Goal: Answer question/provide support

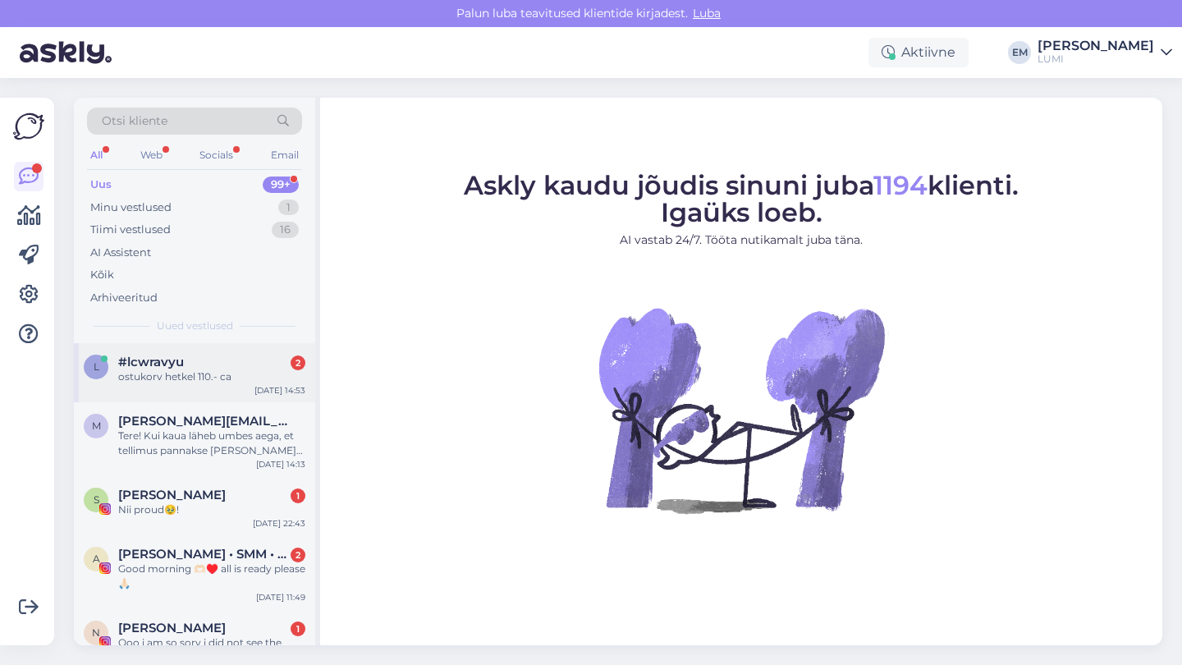
click at [253, 398] on div "l #lcwravyu 2 ostukorv hetkel 110.- ca [DATE] 14:53" at bounding box center [194, 372] width 241 height 59
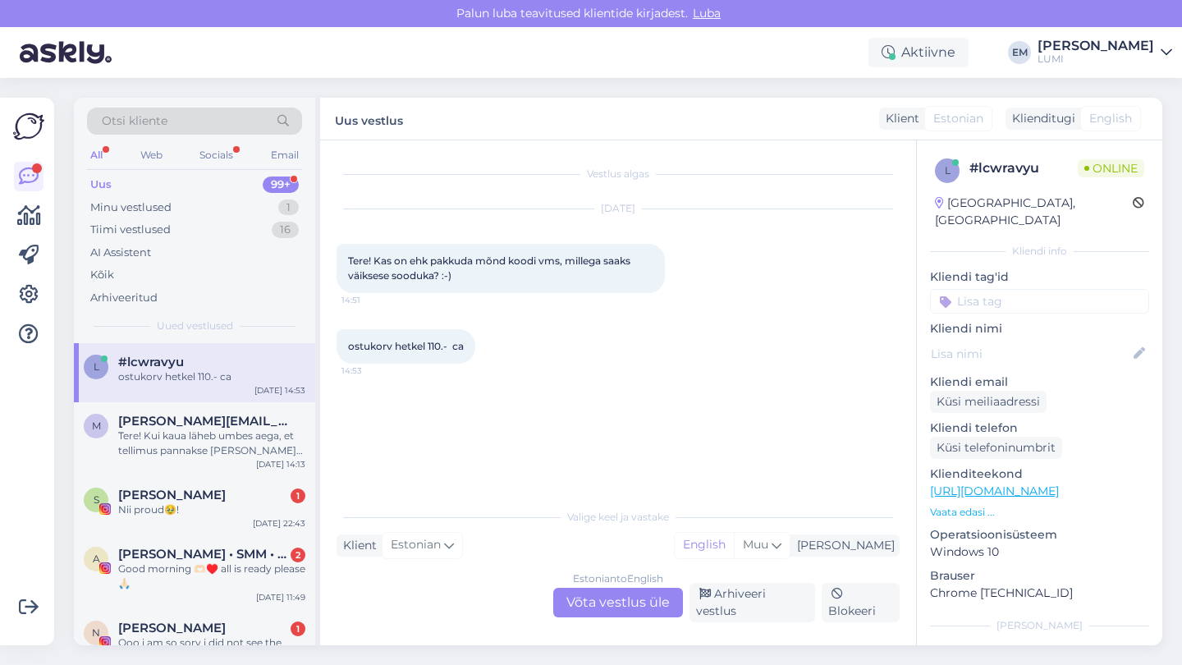
click at [607, 606] on div "Estonian to English Võta vestlus üle" at bounding box center [618, 603] width 130 height 30
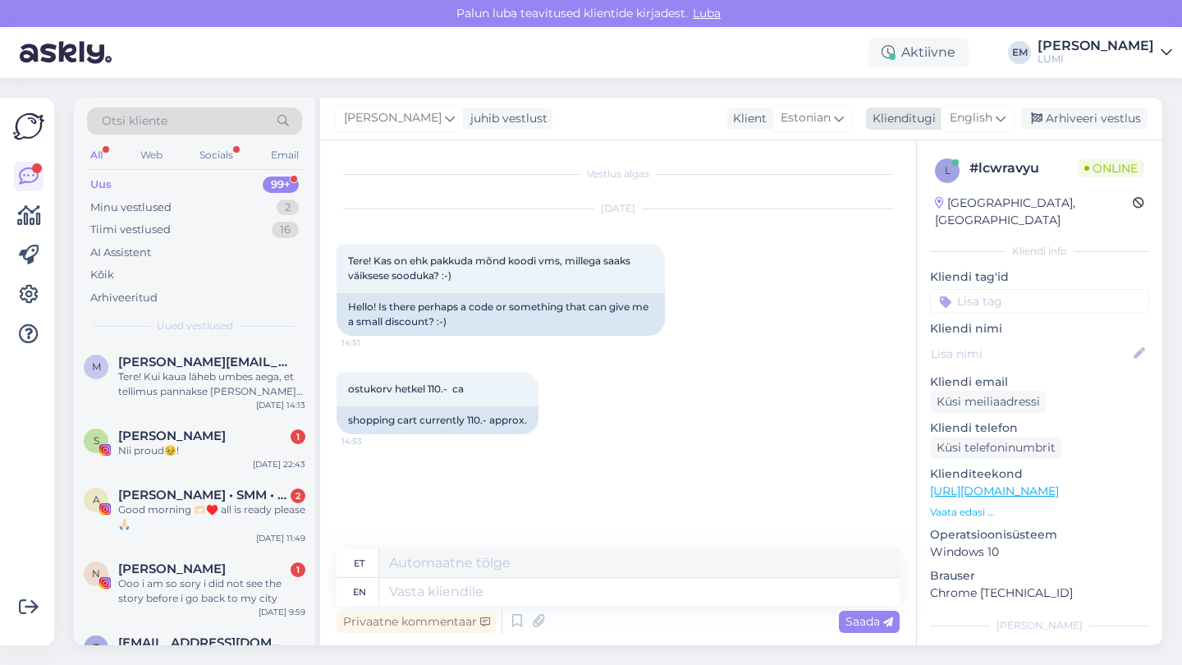
click at [942, 120] on div "English" at bounding box center [977, 118] width 74 height 26
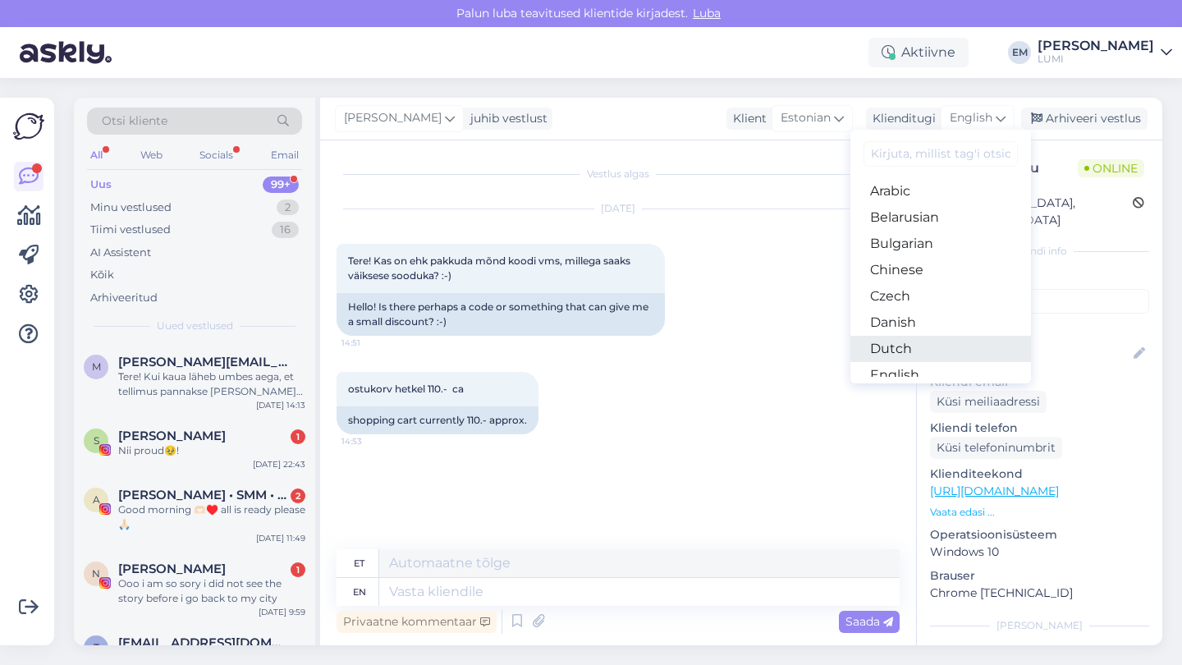
scroll to position [48, 0]
click at [922, 351] on link "Estonian" at bounding box center [940, 354] width 181 height 26
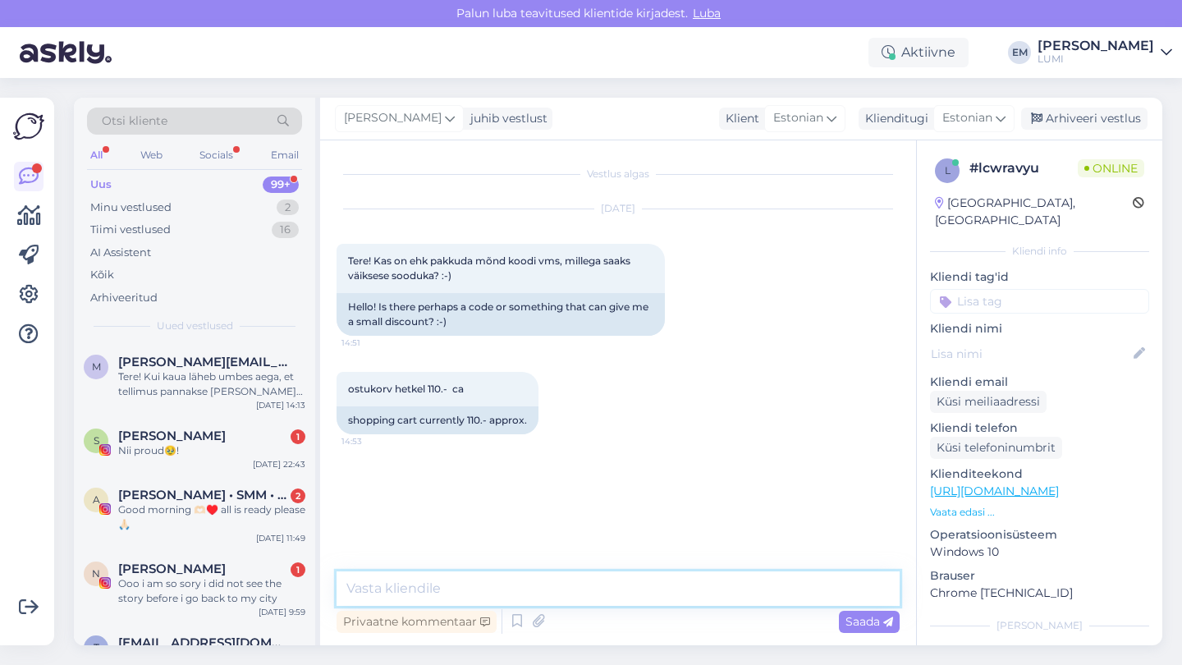
click at [516, 583] on textarea at bounding box center [617, 588] width 563 height 34
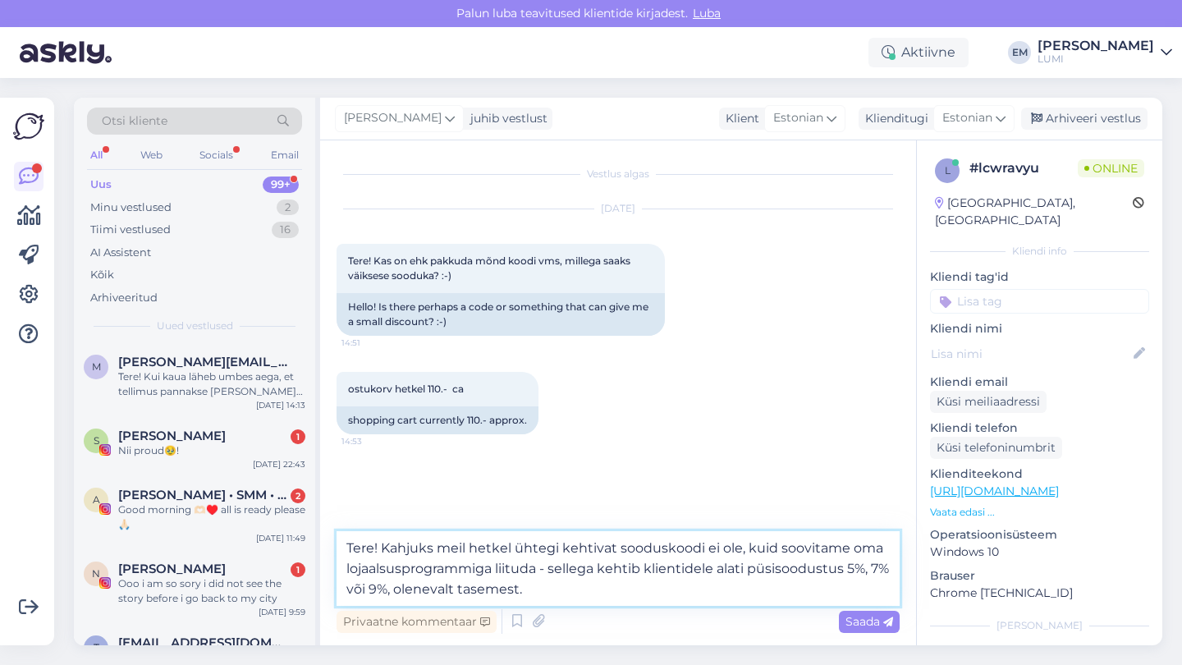
click at [605, 597] on textarea "Tere! Kahjuks meil hetkel ühtegi kehtivat sooduskoodi ei ole, kuid soovitame om…" at bounding box center [617, 568] width 563 height 75
click at [604, 597] on textarea "Tere! Kahjuks meil hetkel ühtegi kehtivat sooduskoodi ei ole, kuid soovitame om…" at bounding box center [617, 568] width 563 height 75
paste textarea "[URL][DOMAIN_NAME]"
type textarea "Tere! Kahjuks meil hetkel ühtegi kehtivat sooduskoodi ei ole, kuid soovitame om…"
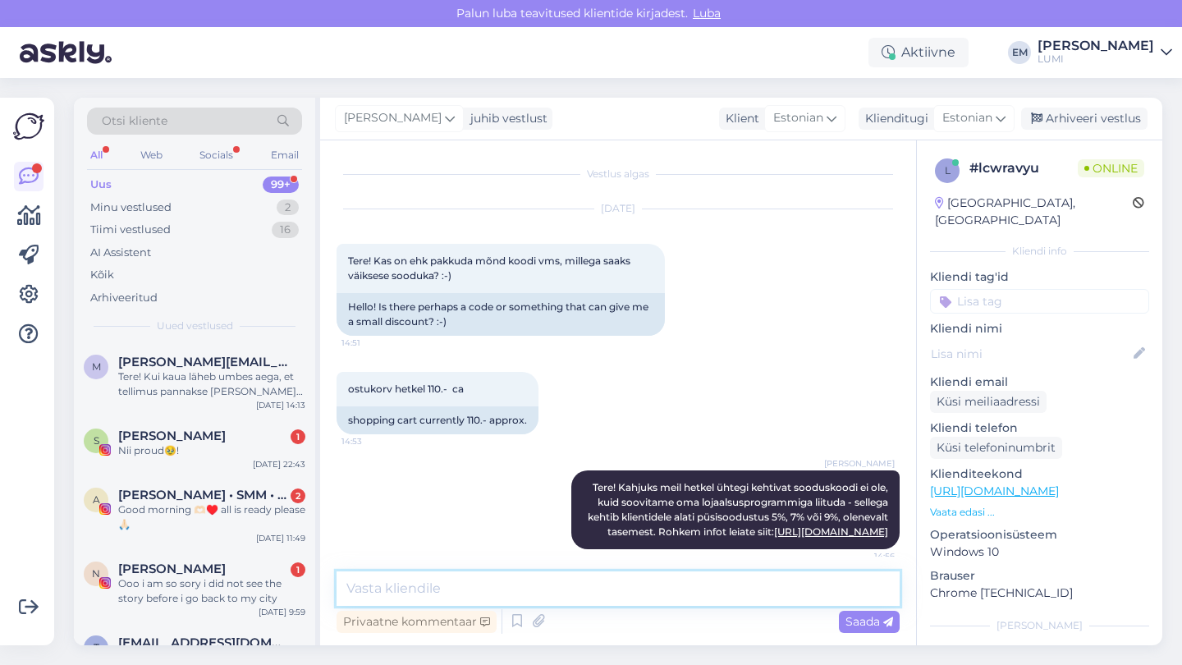
scroll to position [25, 0]
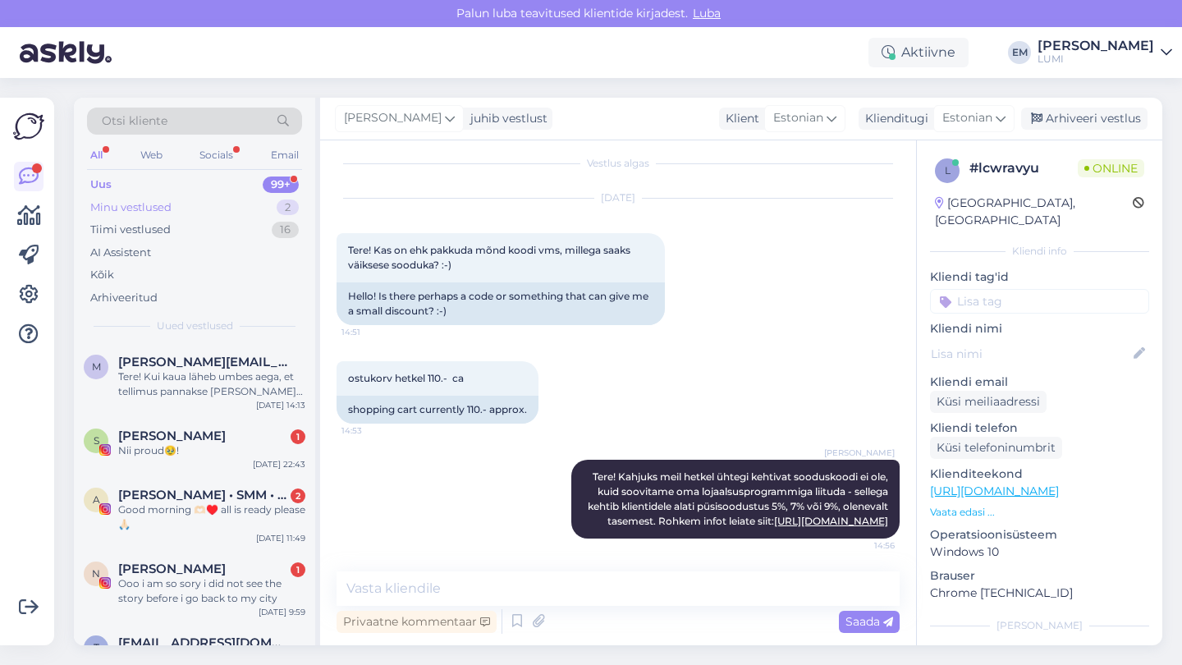
click at [221, 215] on div "Minu vestlused 2" at bounding box center [194, 207] width 215 height 23
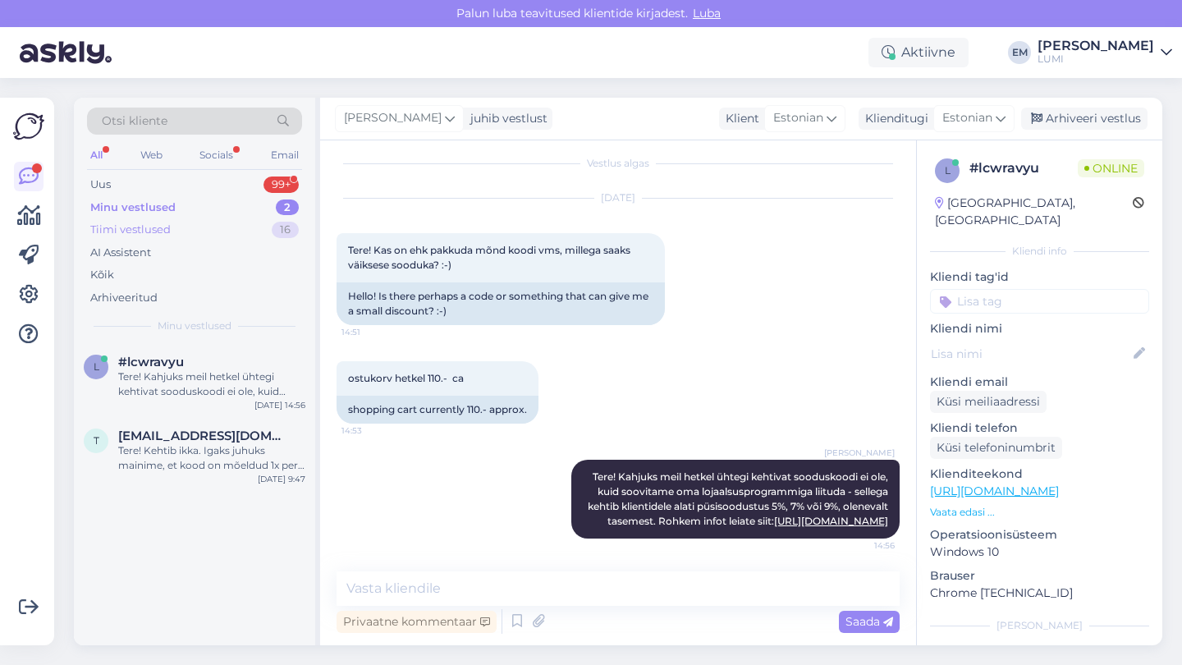
click at [216, 231] on div "Tiimi vestlused 16" at bounding box center [194, 229] width 215 height 23
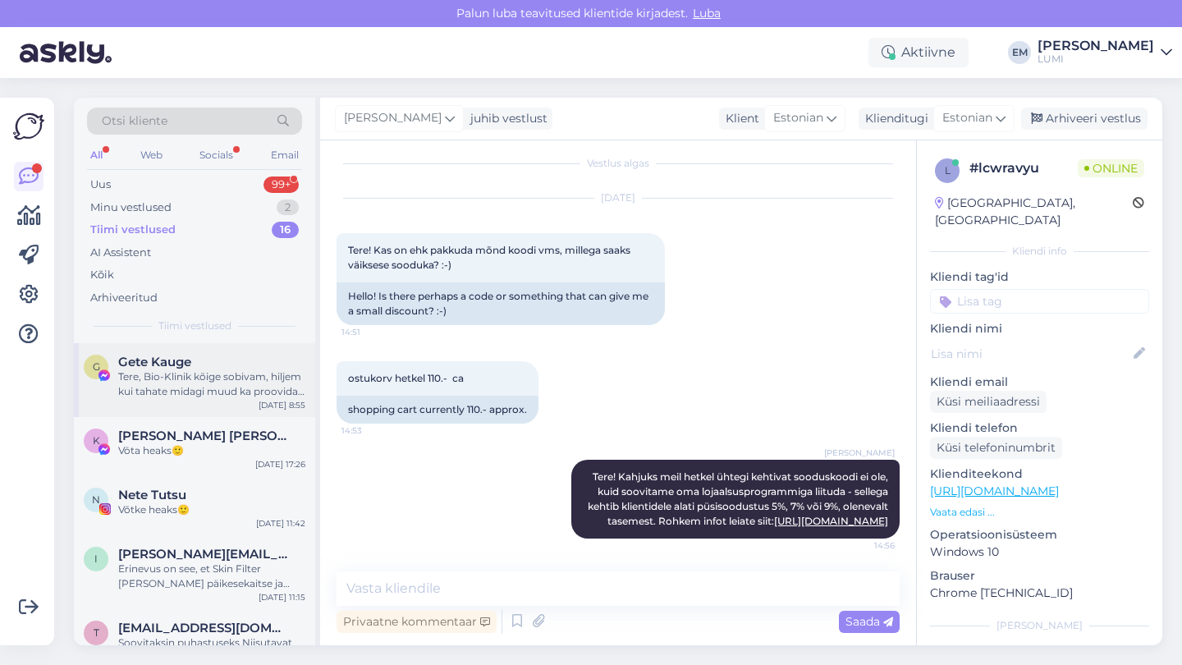
click at [217, 359] on div "Gete Kauge" at bounding box center [211, 362] width 187 height 15
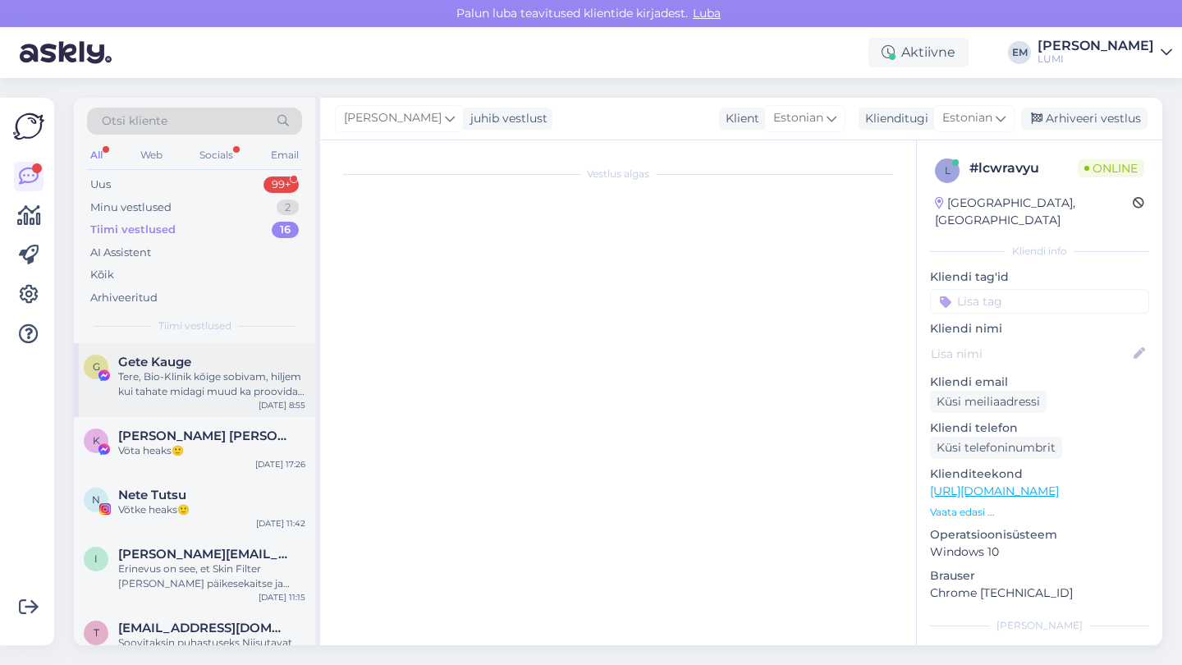
scroll to position [0, 0]
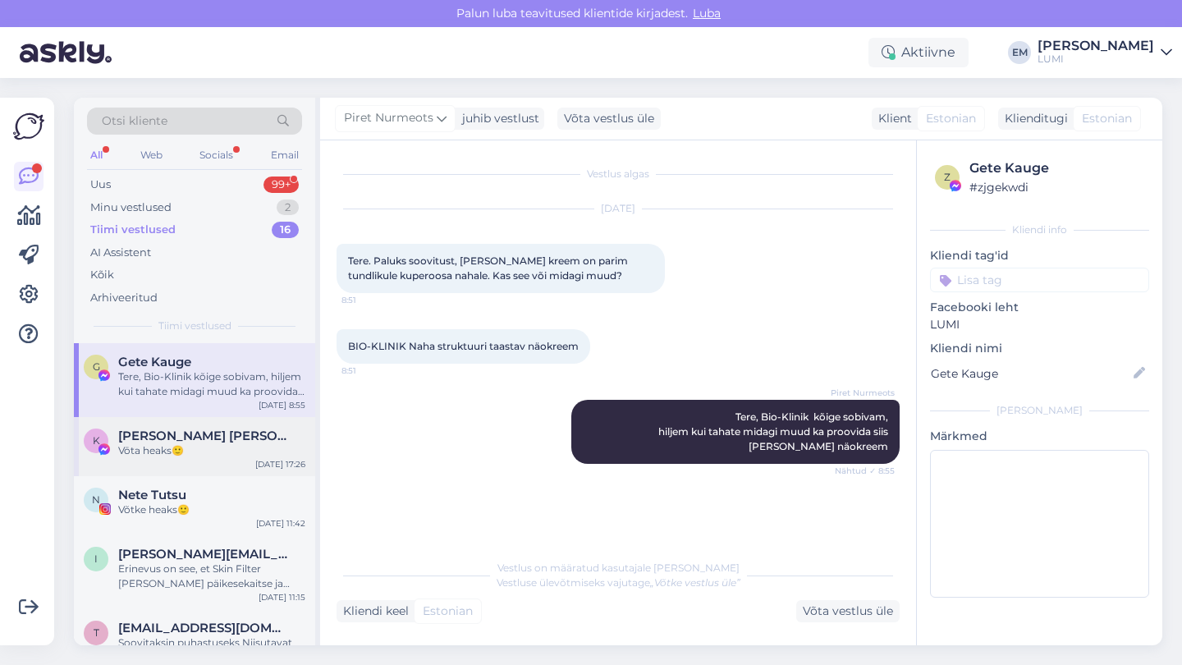
click at [221, 419] on div "K Karin Siim Vōta heaks🙂 Oct 2 17:26" at bounding box center [194, 446] width 241 height 59
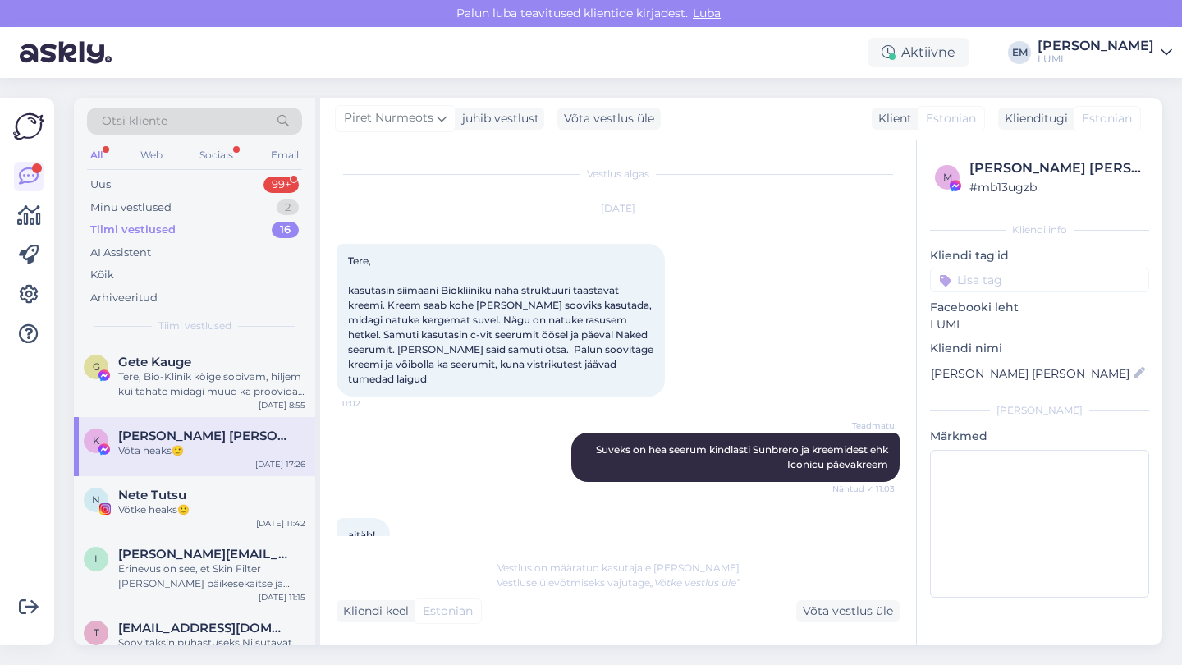
scroll to position [950, 0]
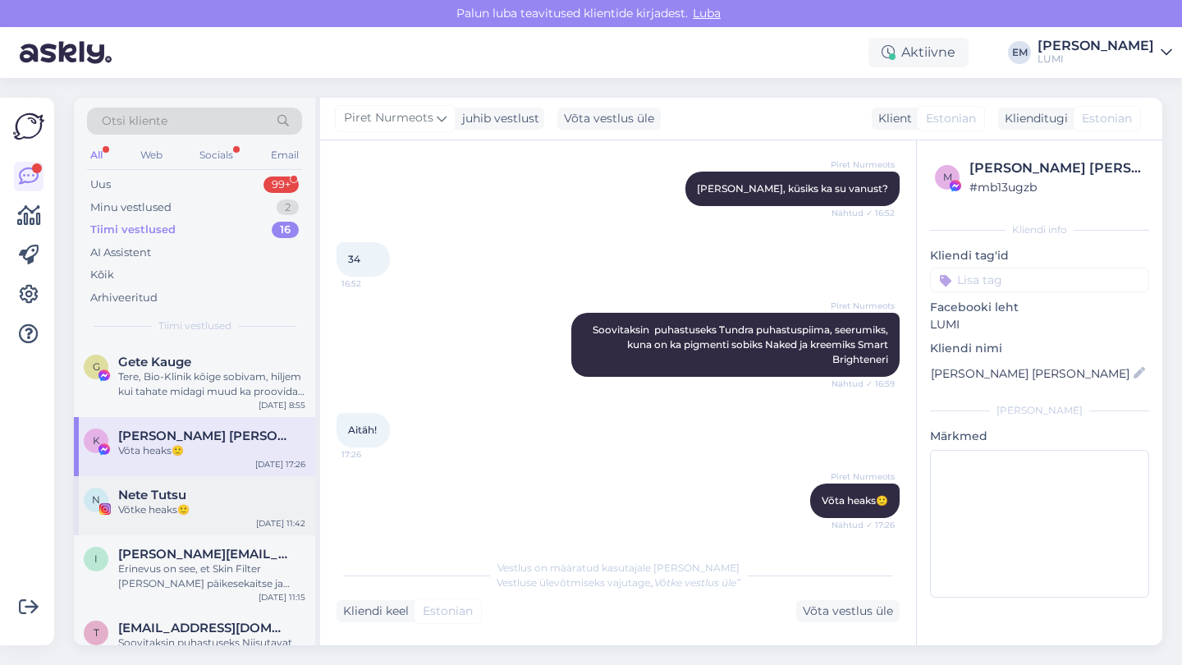
click at [167, 507] on div "Võtke heaks🙂" at bounding box center [211, 509] width 187 height 15
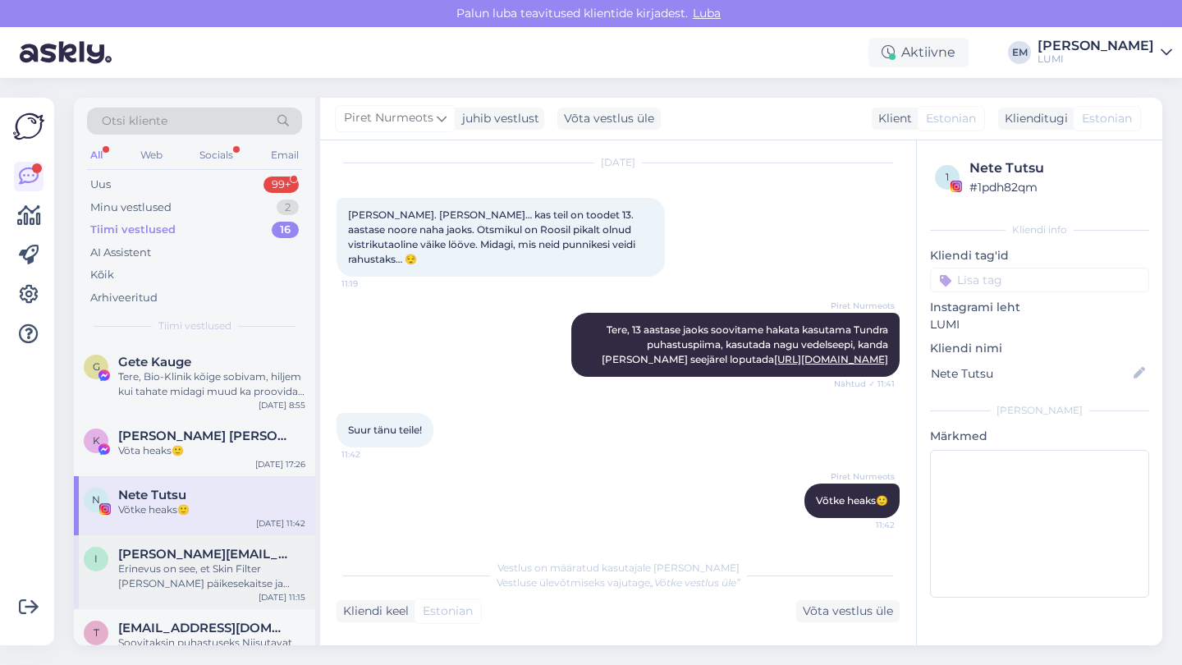
click at [185, 565] on div "Erinevus on see, et Skin Filter [PERSON_NAME] päikesekaitse ja ühildub su enda …" at bounding box center [211, 576] width 187 height 30
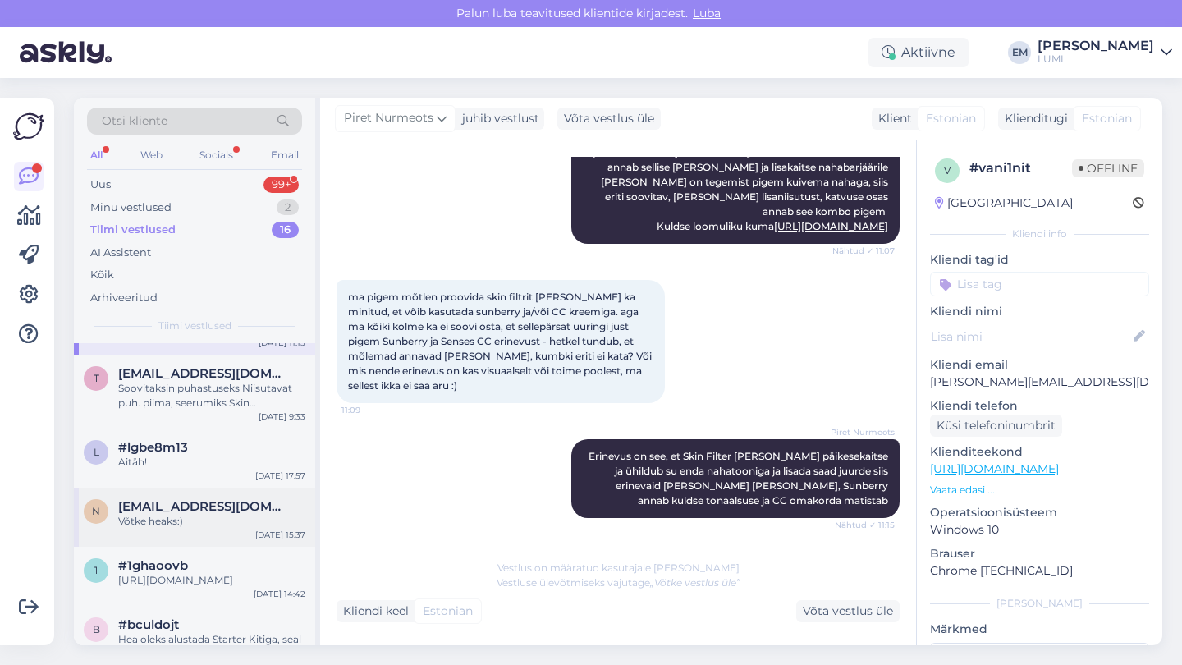
scroll to position [264, 0]
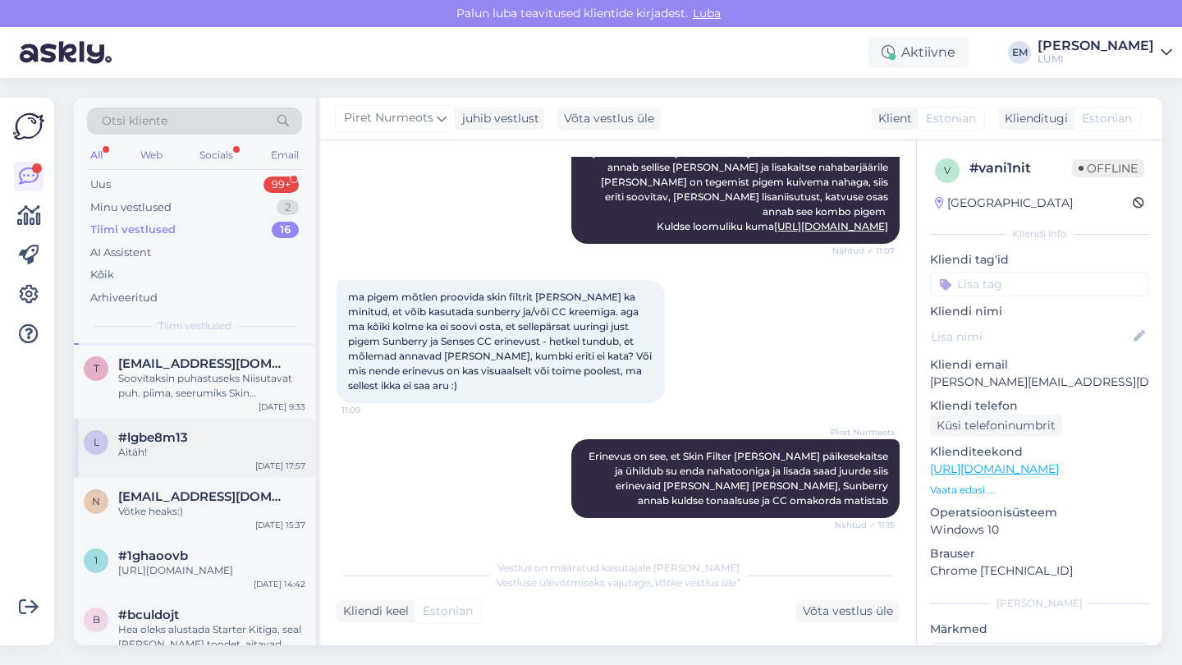
click at [172, 439] on span "#lgbe8m13" at bounding box center [153, 437] width 70 height 15
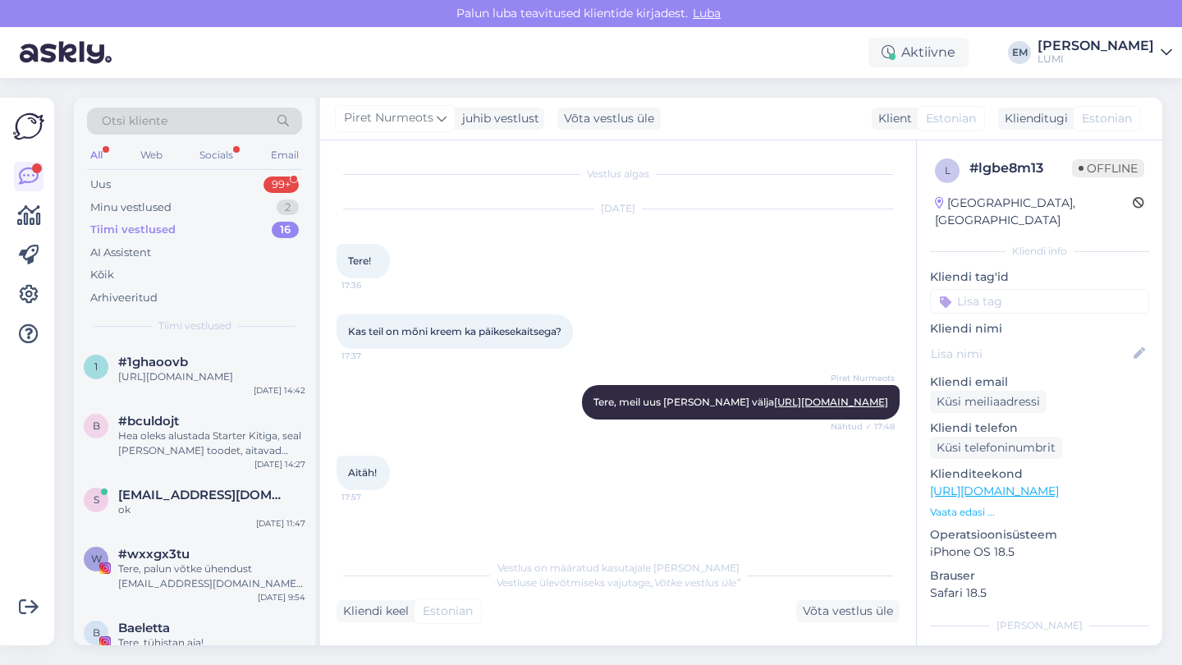
scroll to position [459, 0]
click at [194, 514] on div "ok" at bounding box center [211, 508] width 187 height 15
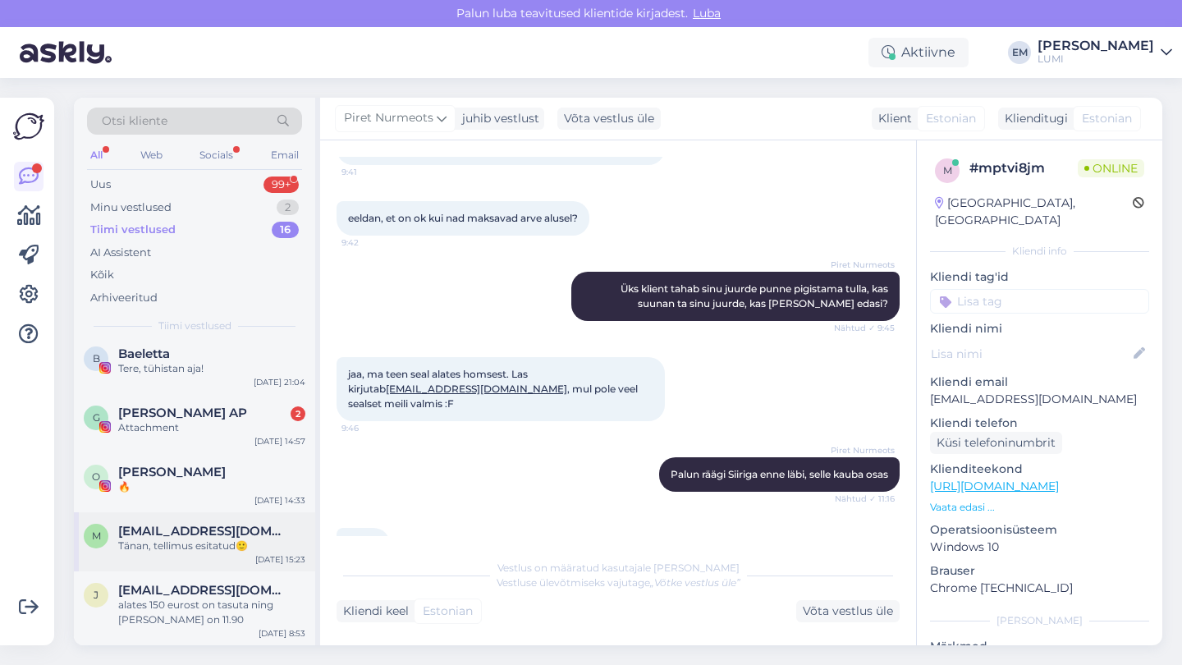
scroll to position [744, 0]
click at [191, 603] on div "alates 150 eurost on tasuta ning [PERSON_NAME] on 11.90" at bounding box center [211, 612] width 187 height 30
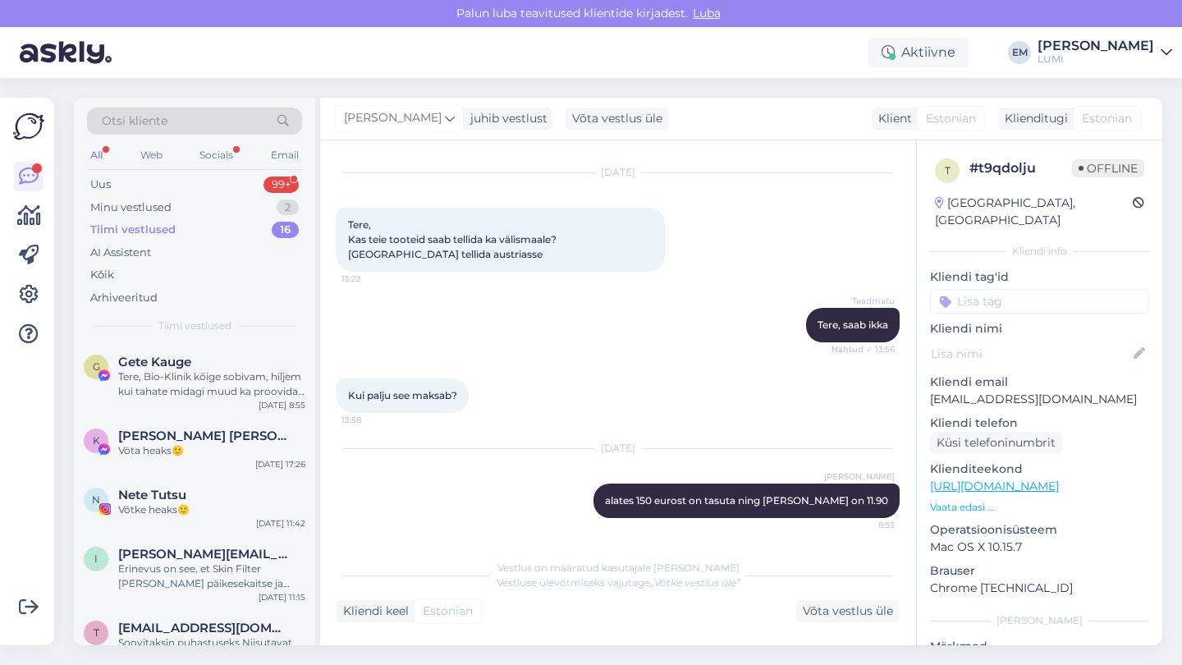
scroll to position [0, 0]
click at [145, 182] on div "Uus 99+" at bounding box center [194, 184] width 215 height 23
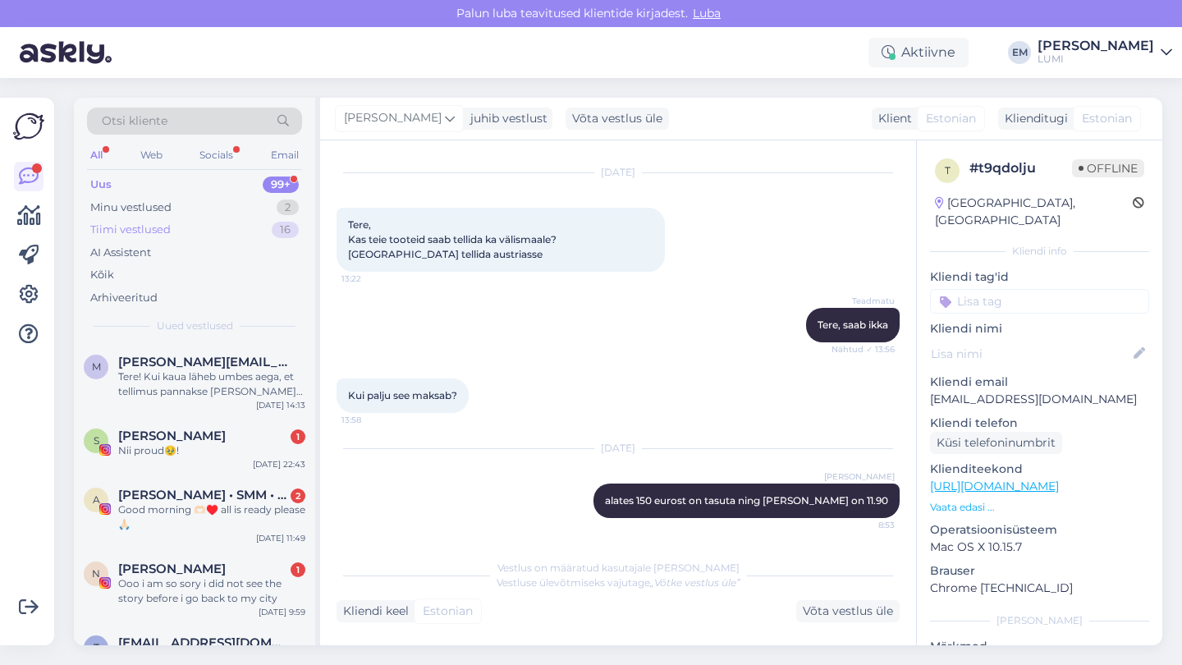
click at [147, 218] on div "Tiimi vestlused 16" at bounding box center [194, 229] width 215 height 23
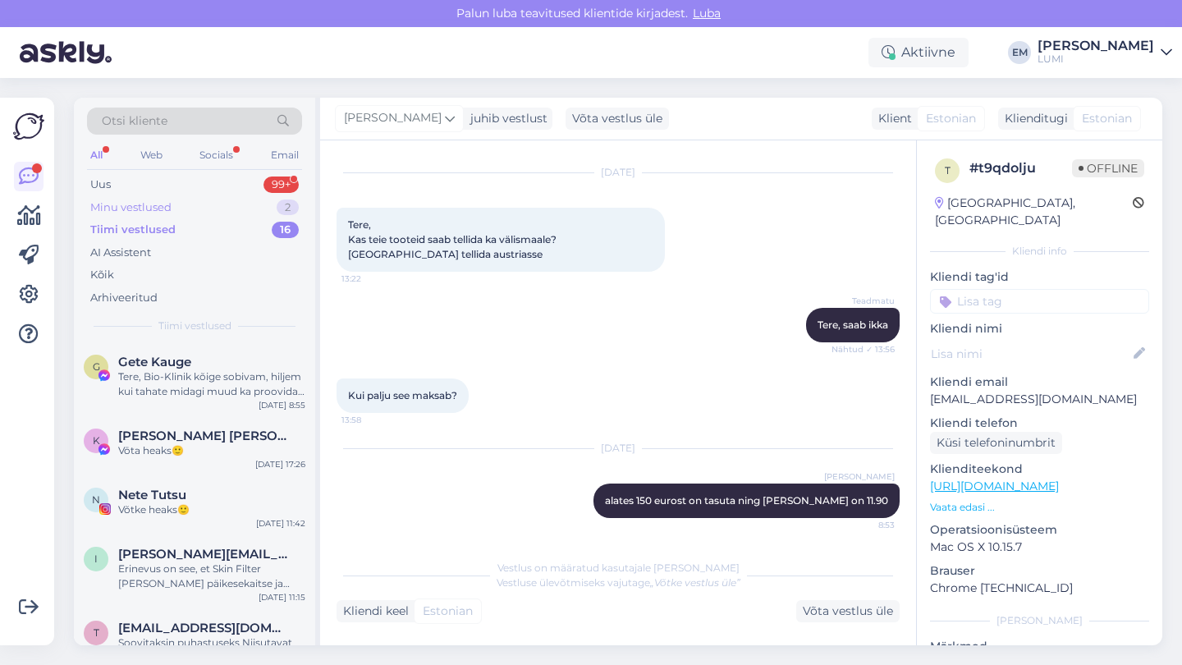
click at [147, 200] on div "Minu vestlused" at bounding box center [130, 207] width 81 height 16
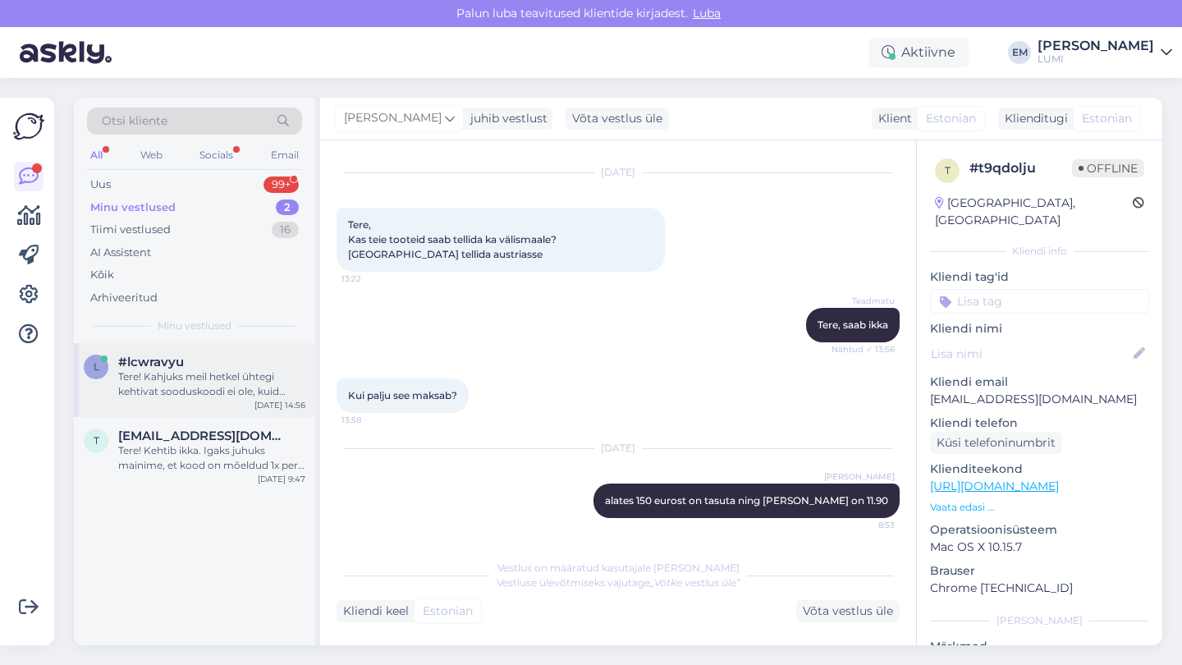
click at [198, 355] on div "#lcwravyu" at bounding box center [211, 362] width 187 height 15
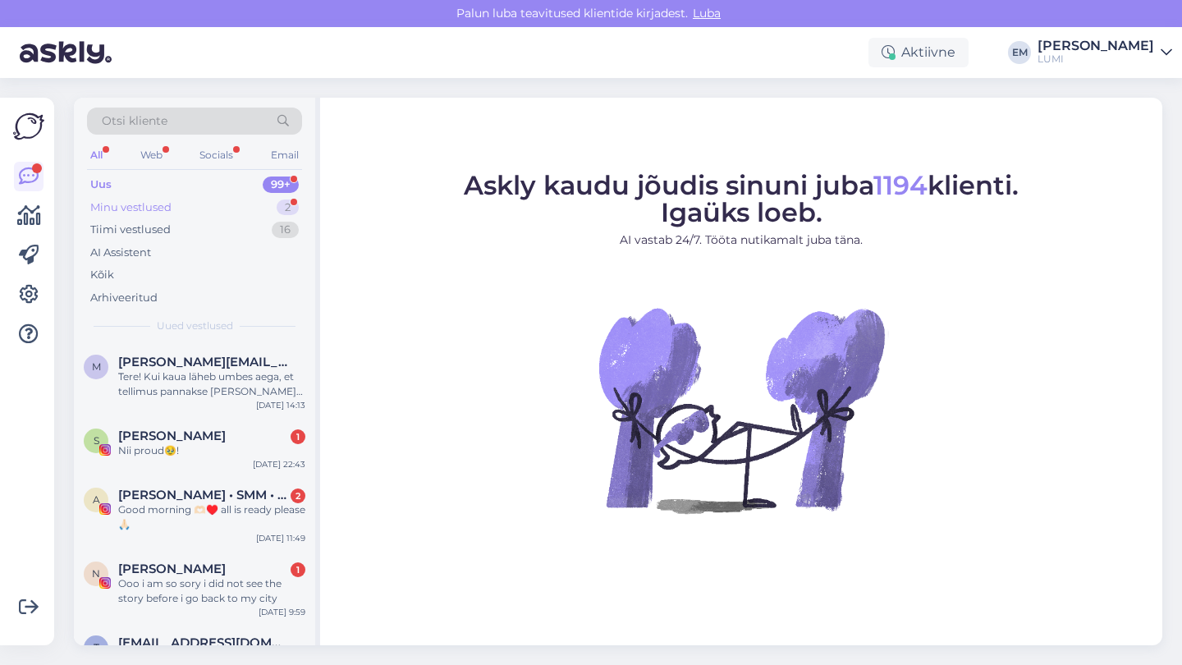
click at [192, 213] on div "Minu vestlused 2" at bounding box center [194, 207] width 215 height 23
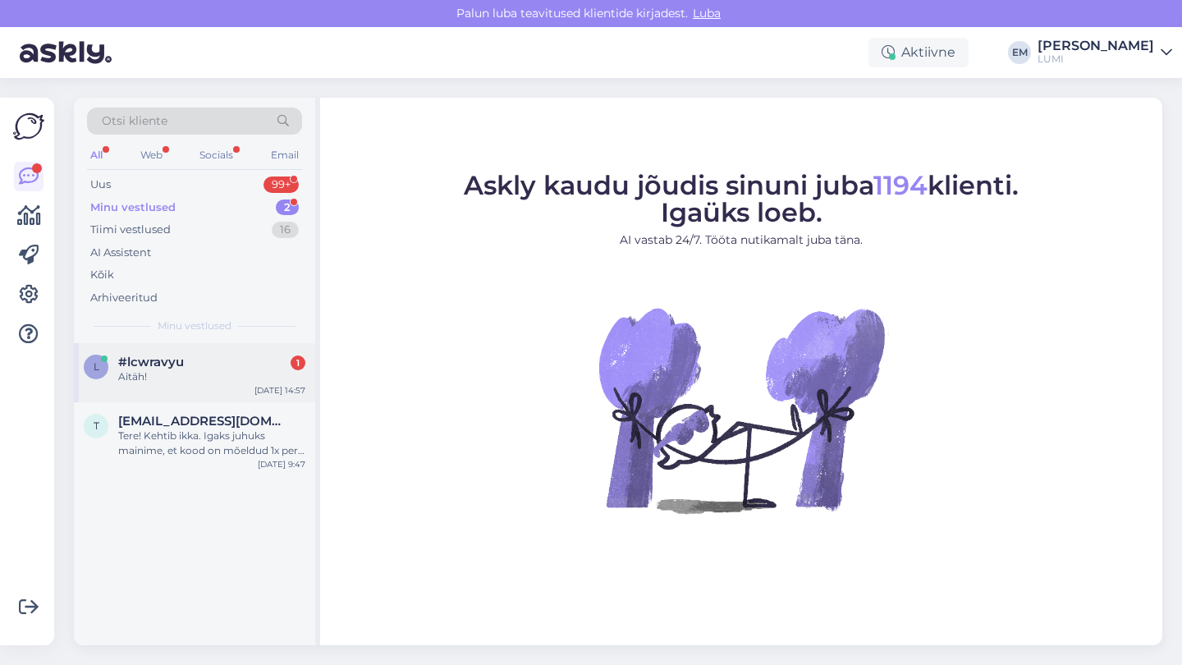
click at [215, 391] on div "l #lcwravyu 1 Aitäh! Oct 3 14:57" at bounding box center [194, 372] width 241 height 59
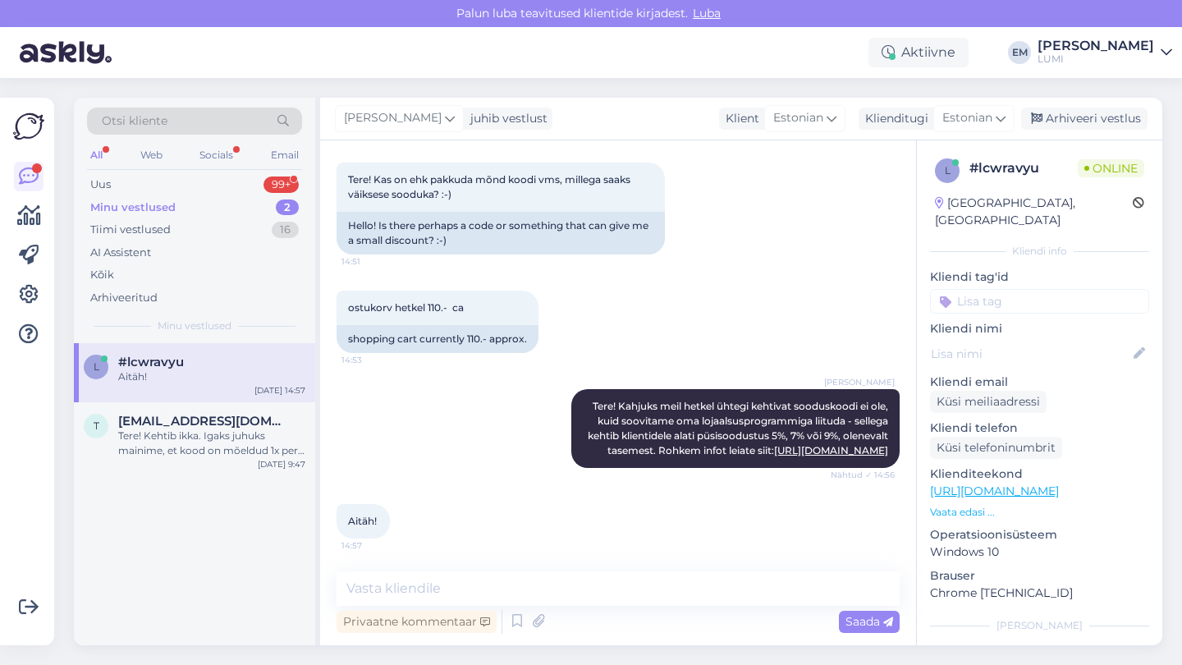
scroll to position [96, 0]
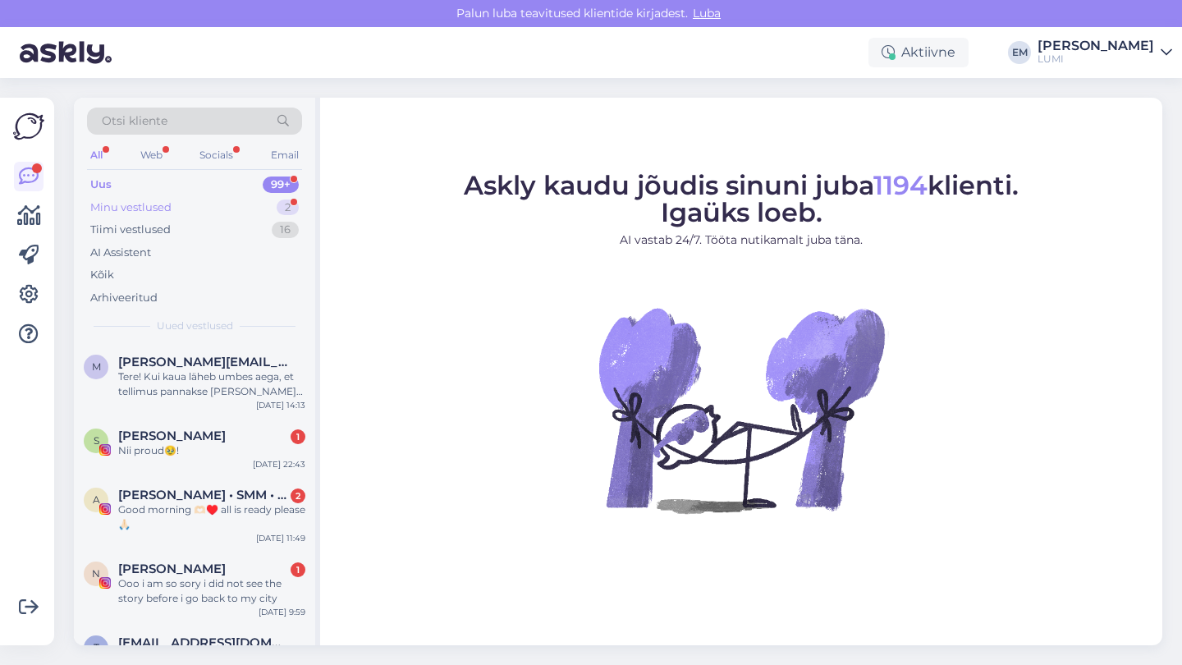
click at [249, 213] on div "Minu vestlused 2" at bounding box center [194, 207] width 215 height 23
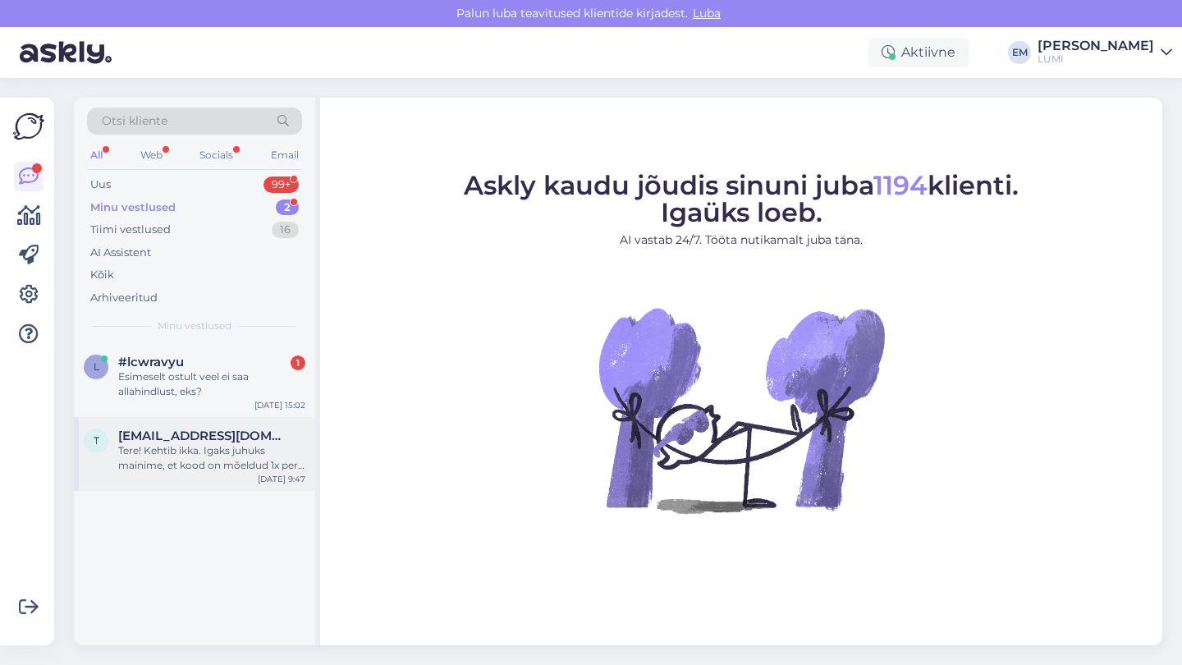
click at [222, 417] on div "t [EMAIL_ADDRESS][DOMAIN_NAME] Tere! Kehtib ikka. Igaks juhuks mainime, et kood…" at bounding box center [194, 454] width 241 height 74
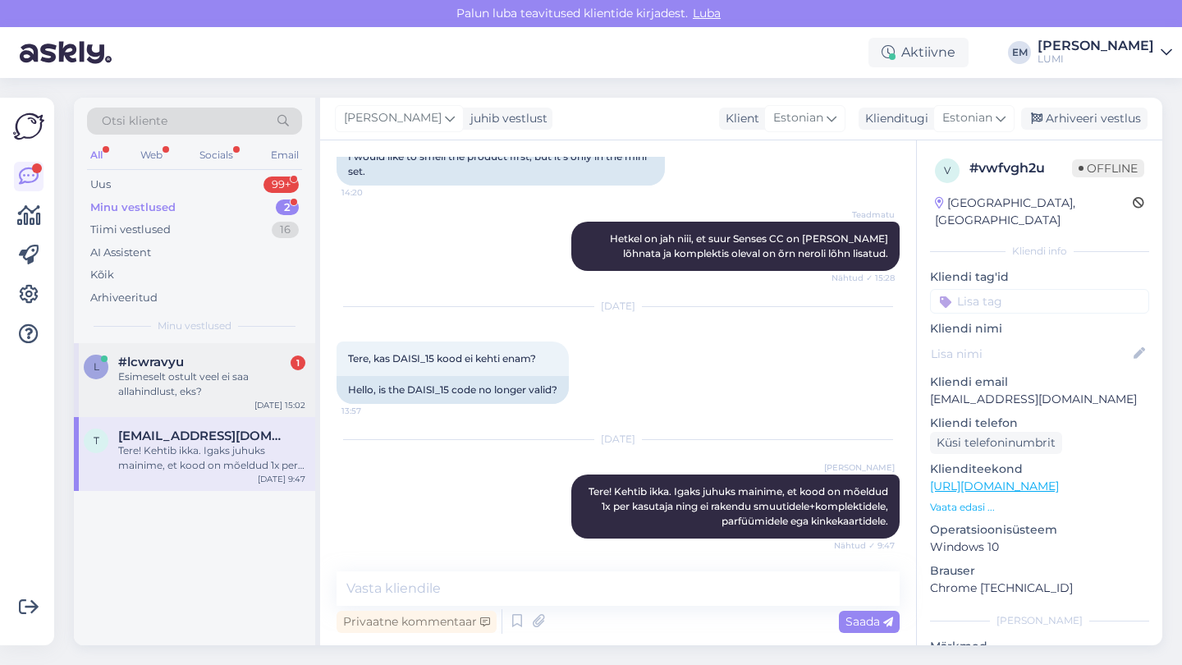
click at [221, 355] on div "#lcwravyu 1" at bounding box center [211, 362] width 187 height 15
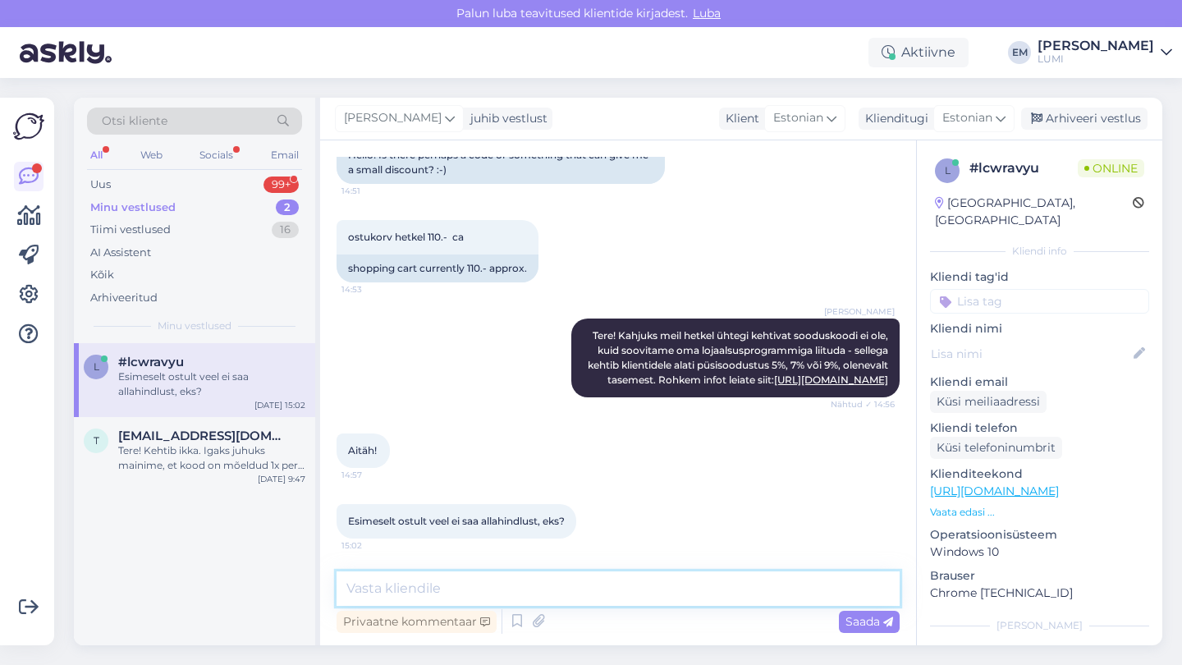
click at [501, 579] on textarea at bounding box center [617, 588] width 563 height 34
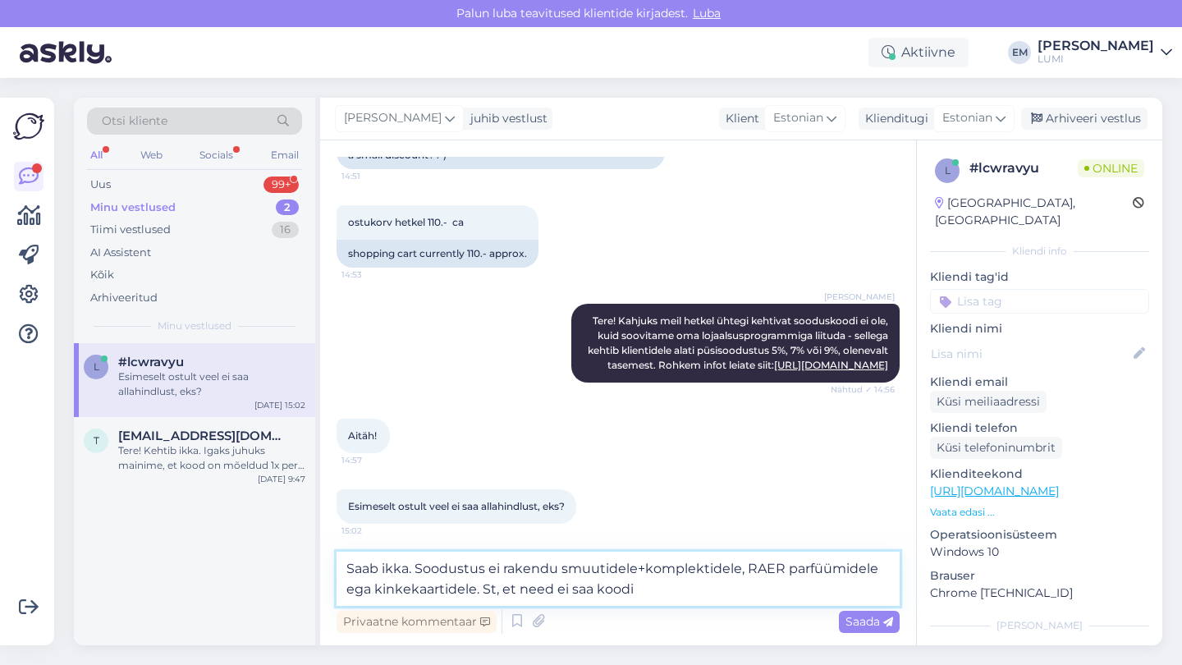
drag, startPoint x: 639, startPoint y: 593, endPoint x: 483, endPoint y: 592, distance: 155.9
click at [483, 592] on textarea "Saab ikka. Soodustus ei rakendu smuutidele+komplektidele, RAER parfüümidele ega…" at bounding box center [617, 578] width 563 height 54
click at [426, 566] on textarea "Saab ikka. Soodustus ei rakendu smuutidele+komplektidele, RAER parfüümidele ega…" at bounding box center [617, 578] width 563 height 54
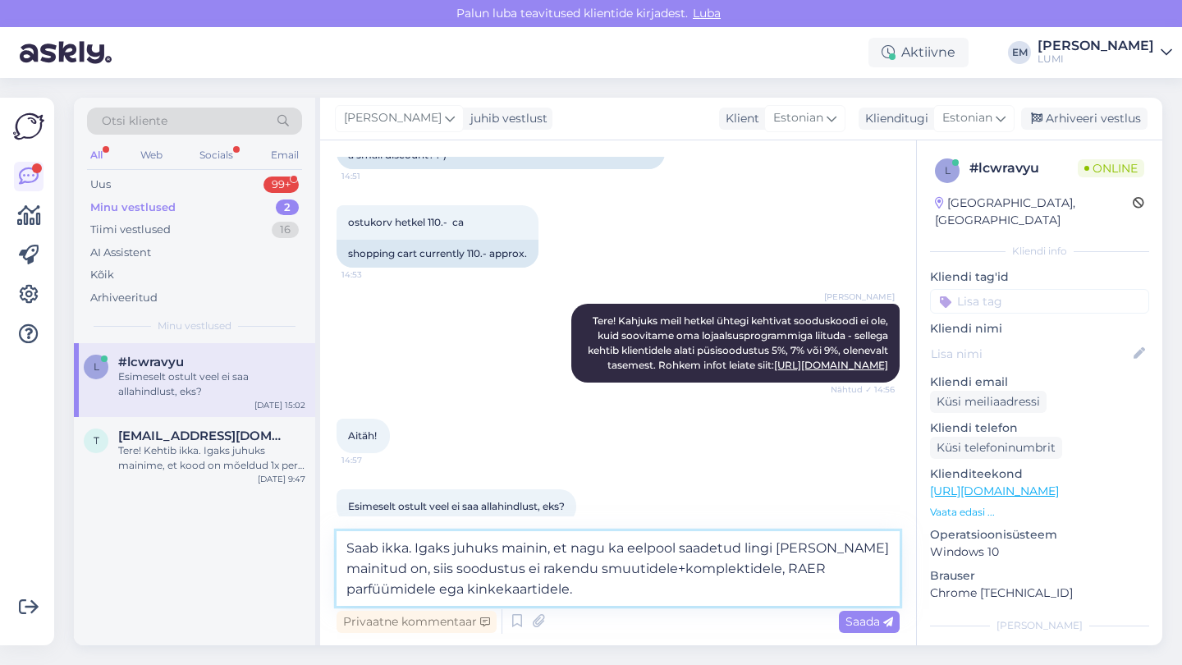
click at [596, 602] on textarea "Saab ikka. Igaks juhuks mainin, et nagu ka eelpool saadetud lingi [PERSON_NAME]…" at bounding box center [617, 568] width 563 height 75
click at [716, 565] on textarea "Saab ikka. Igaks juhuks mainin, et nagu ka eelpool saadetud lingi [PERSON_NAME]…" at bounding box center [617, 568] width 563 height 75
click at [719, 588] on textarea "Saab ikka. Igaks juhuks mainin, et nagu ka eelpool saadetud lingi [PERSON_NAME]…" at bounding box center [617, 568] width 563 height 75
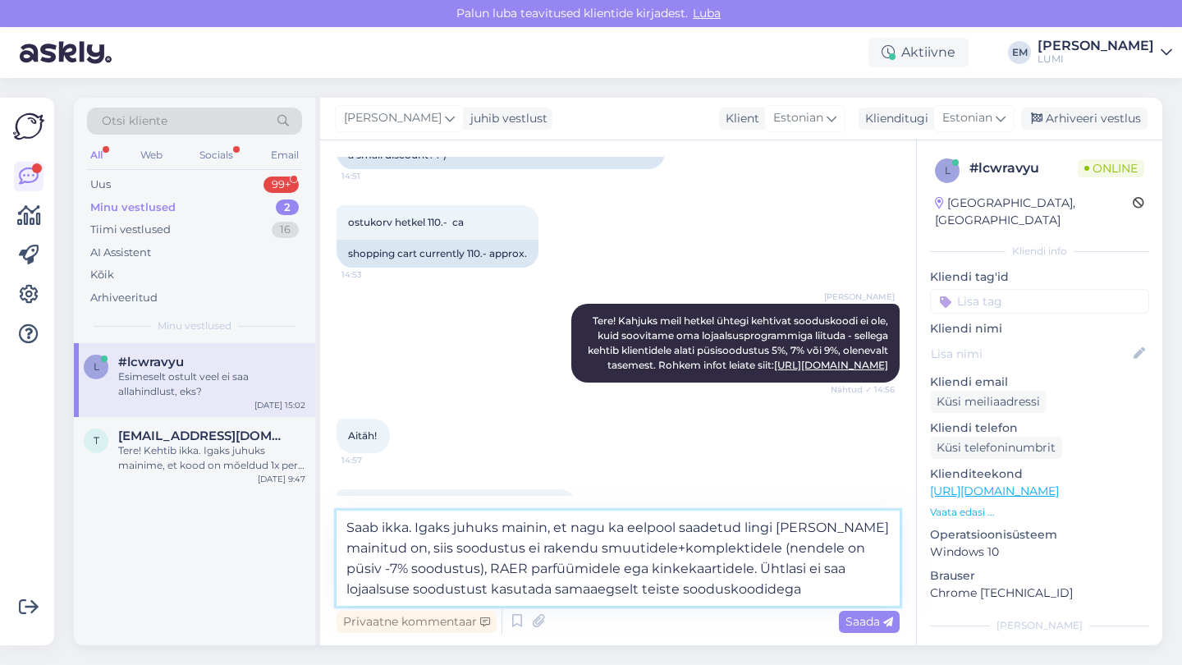
type textarea "Saab ikka. Igaks juhuks mainin, et nagu ka eelpool saadetud lingi [PERSON_NAME]…"
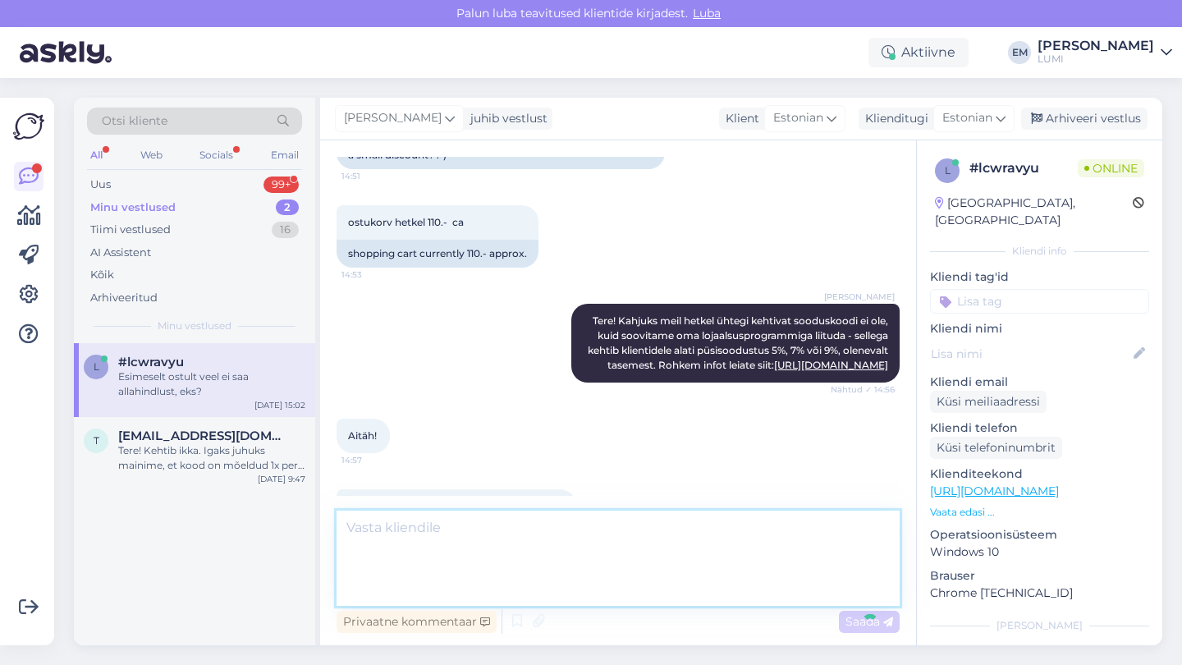
scroll to position [311, 0]
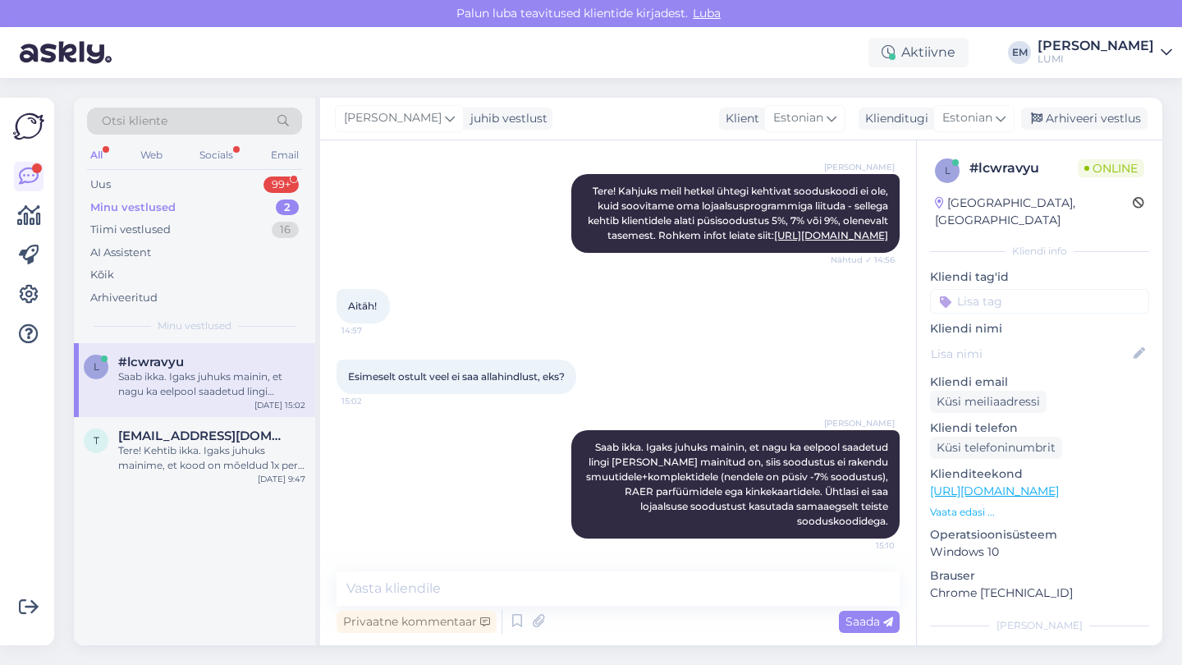
click at [251, 211] on div "Minu vestlused 2" at bounding box center [194, 207] width 215 height 23
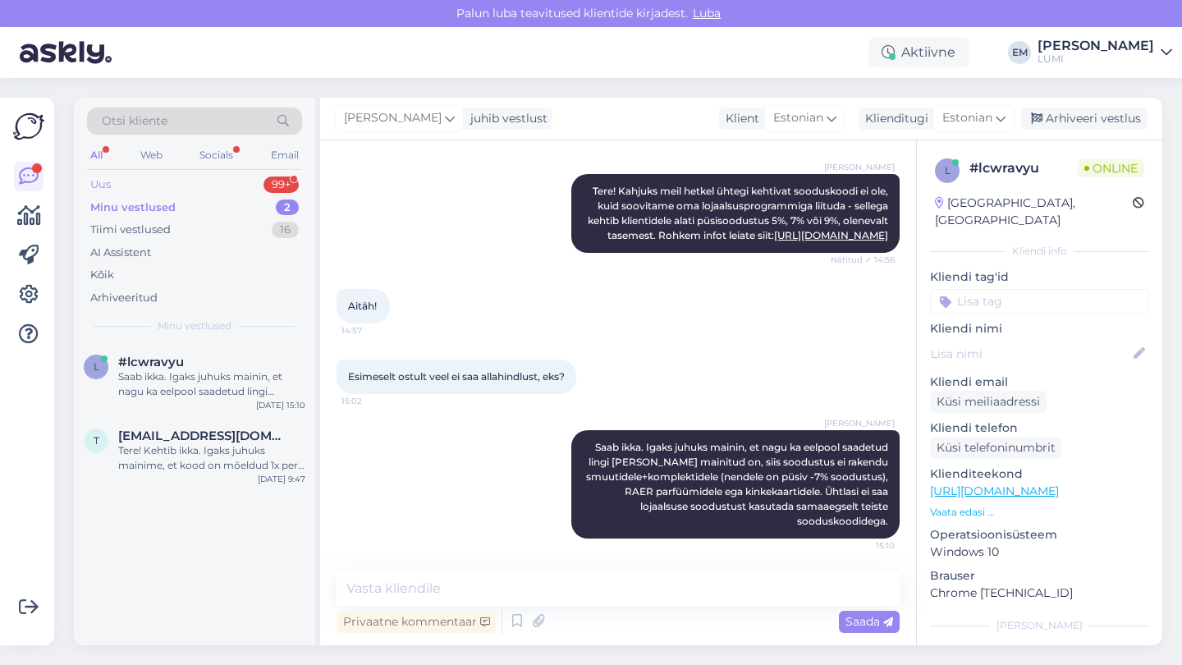
click at [230, 177] on div "Uus 99+" at bounding box center [194, 184] width 215 height 23
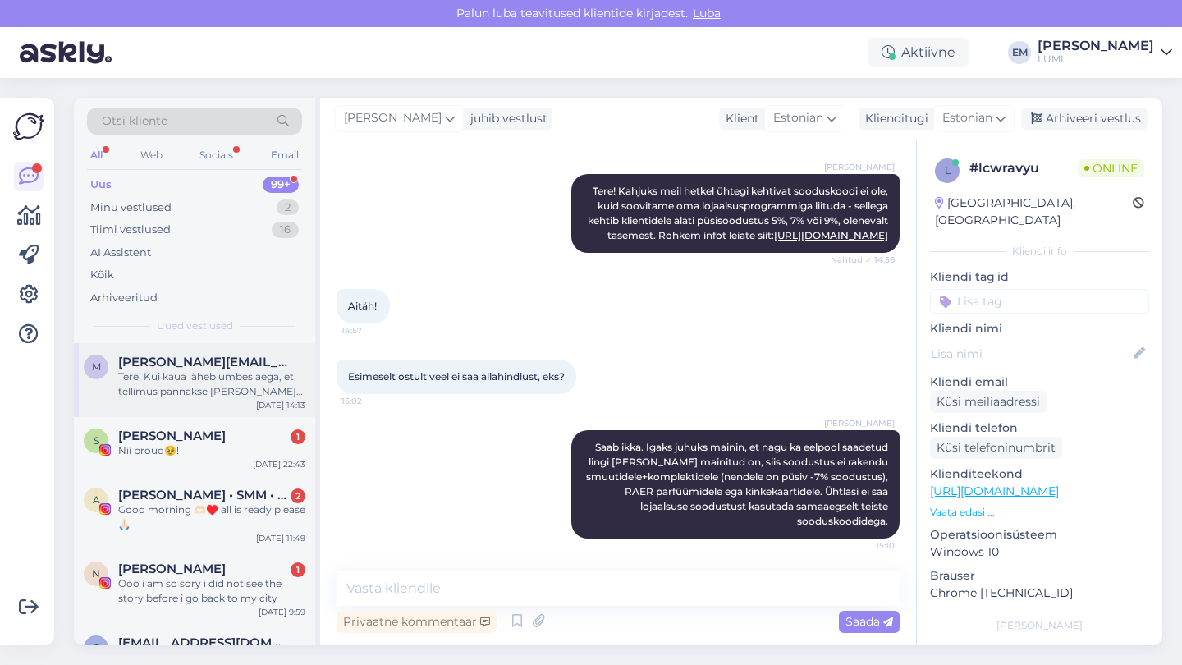
click at [241, 381] on div "Tere! Kui kaua läheb umbes aega, et tellimus pannakse [PERSON_NAME] või saab jä…" at bounding box center [211, 384] width 187 height 30
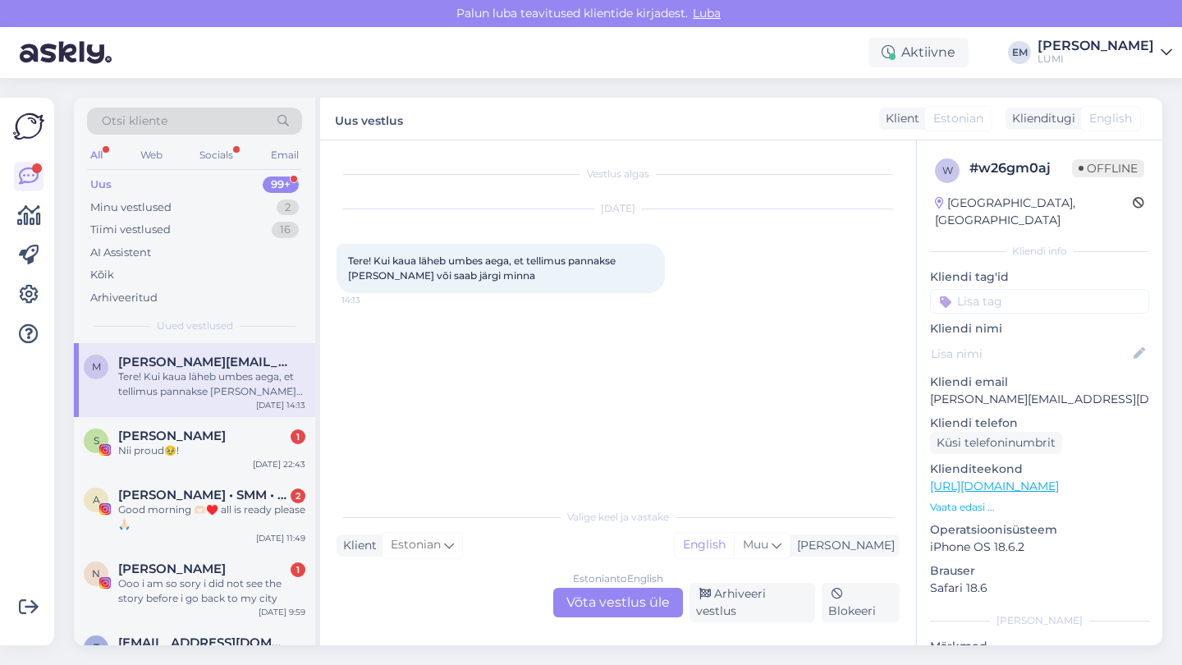
click at [572, 602] on div "Estonian to English Võta vestlus üle" at bounding box center [618, 603] width 130 height 30
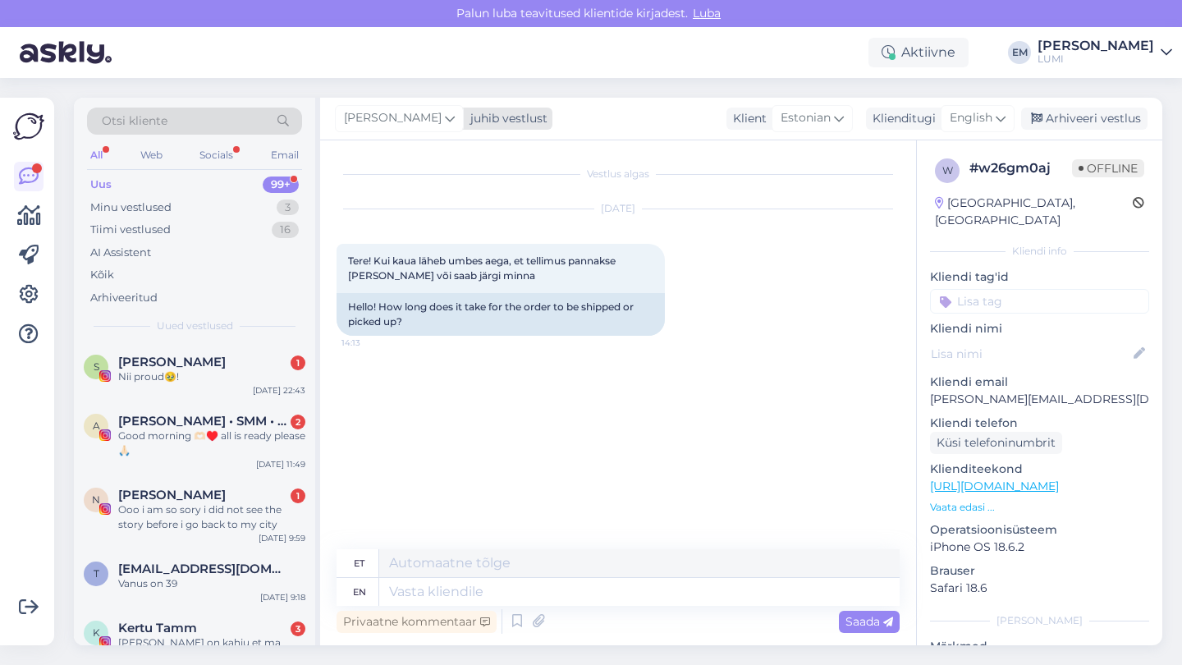
click at [396, 119] on span "[PERSON_NAME]" at bounding box center [393, 118] width 98 height 18
type input "[PERSON_NAME]"
click at [429, 211] on div "[PERSON_NAME][EMAIL_ADDRESS][DOMAIN_NAME]" at bounding box center [446, 208] width 136 height 15
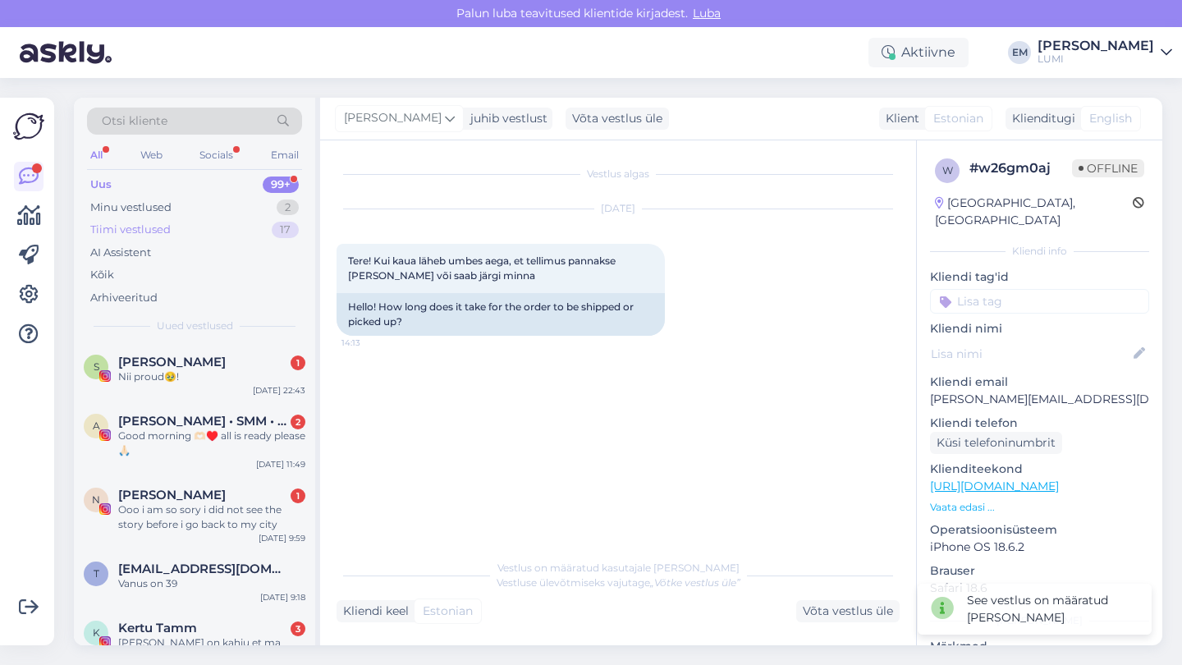
click at [217, 227] on div "Tiimi vestlused 17" at bounding box center [194, 229] width 215 height 23
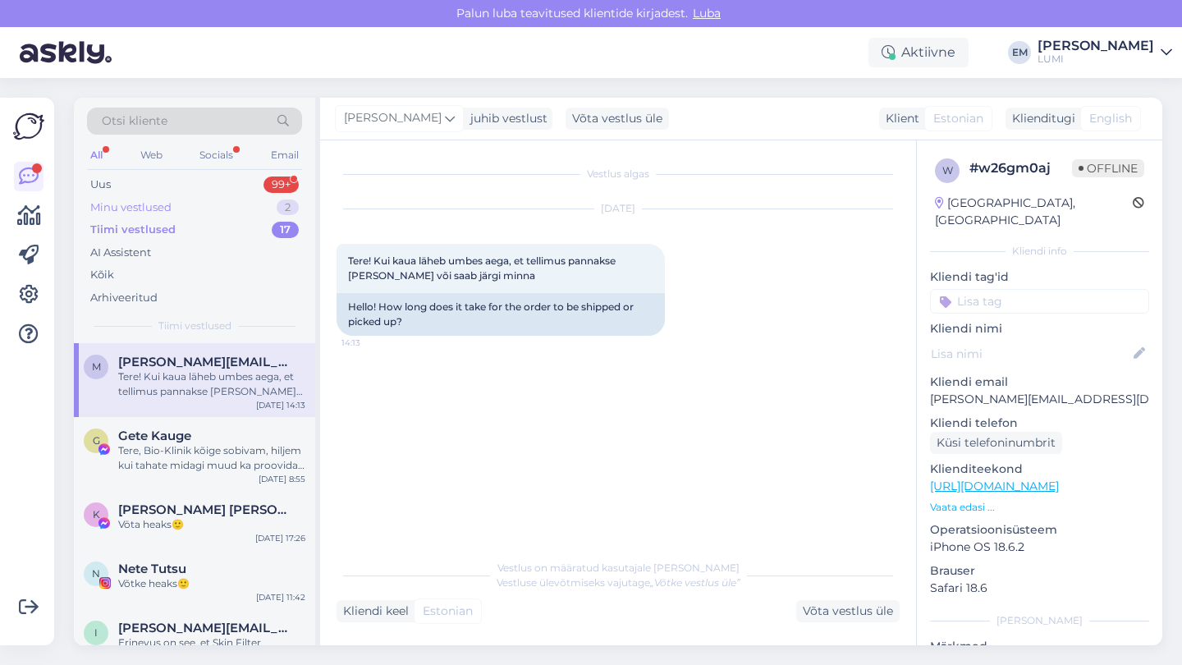
click at [223, 200] on div "Minu vestlused 2" at bounding box center [194, 207] width 215 height 23
